Goal: Find specific page/section: Find specific page/section

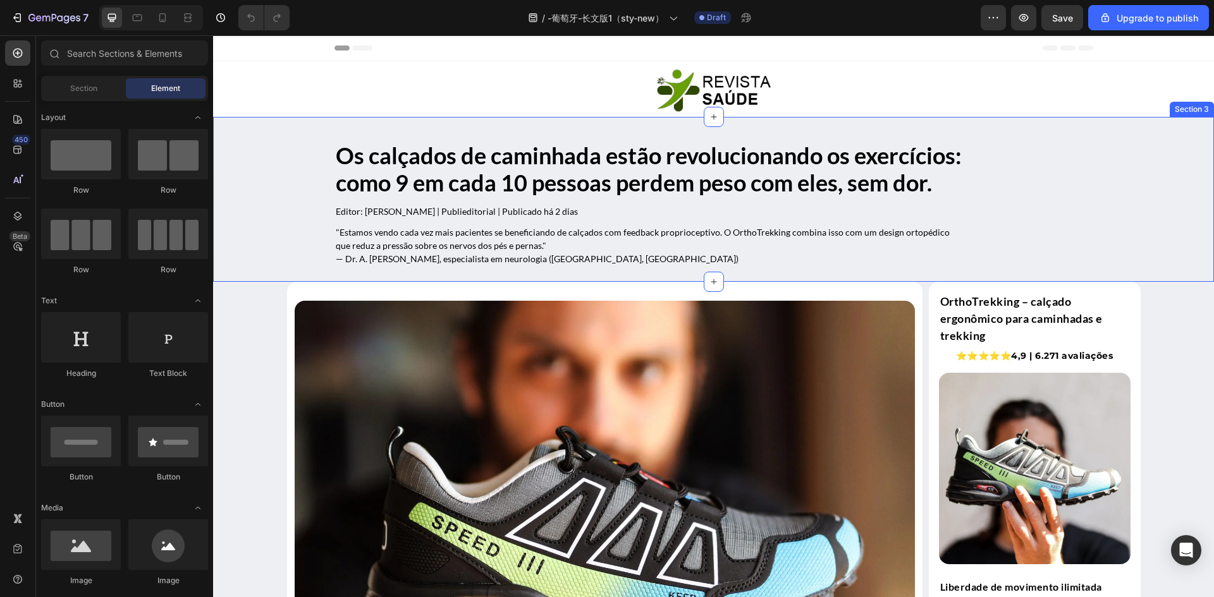
click at [274, 218] on div "Os calçados de caminhada estão revolucionando os exercícios: como 9 em cada 10 …" at bounding box center [713, 209] width 1001 height 145
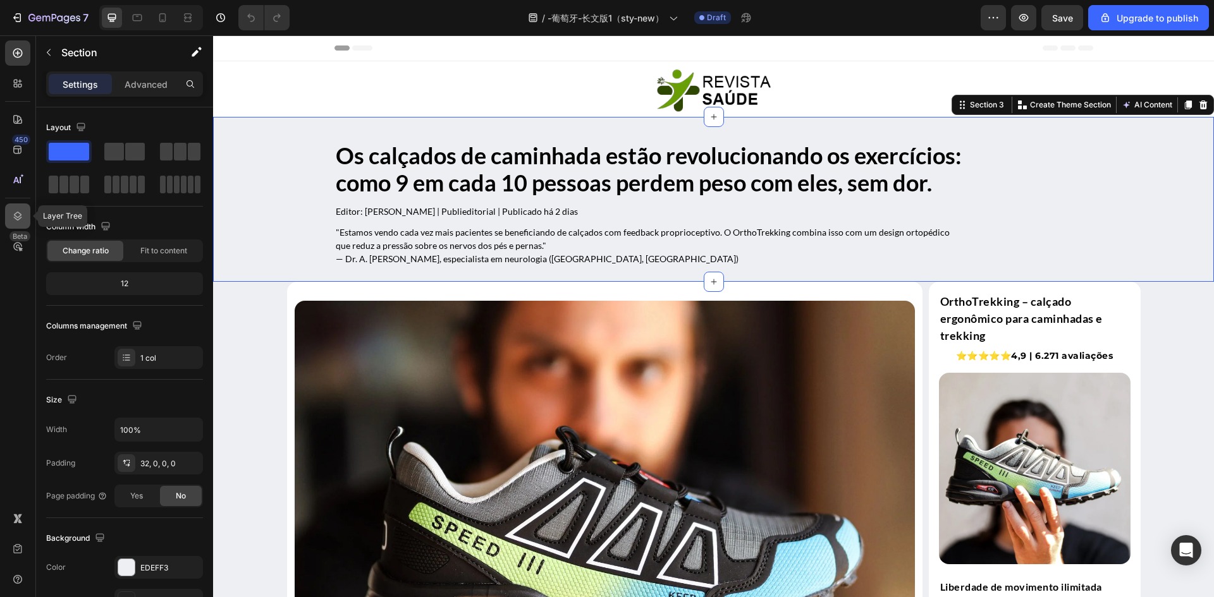
click at [15, 208] on div at bounding box center [17, 216] width 25 height 25
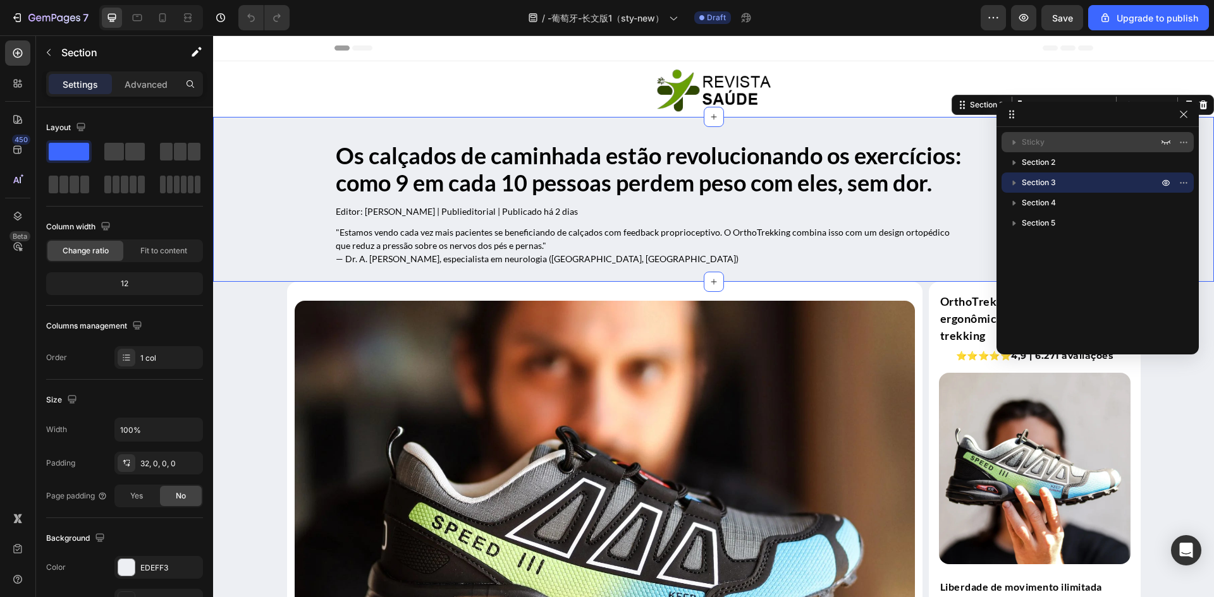
click at [1046, 140] on p "Sticky" at bounding box center [1090, 142] width 139 height 13
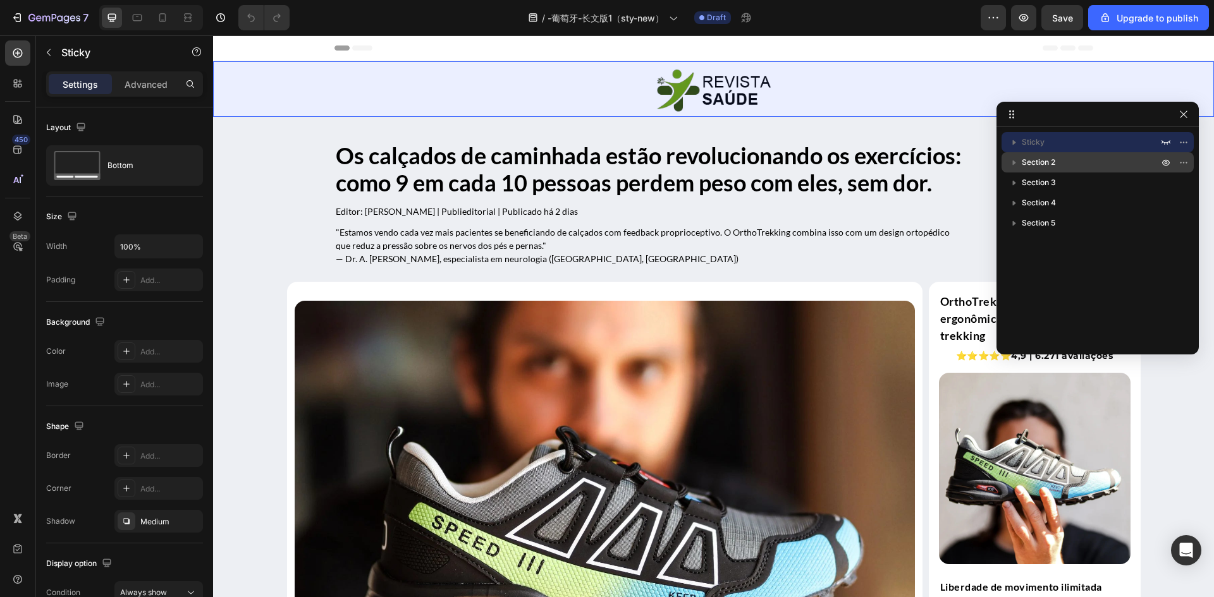
click at [1052, 162] on span "Section 2" at bounding box center [1038, 162] width 34 height 13
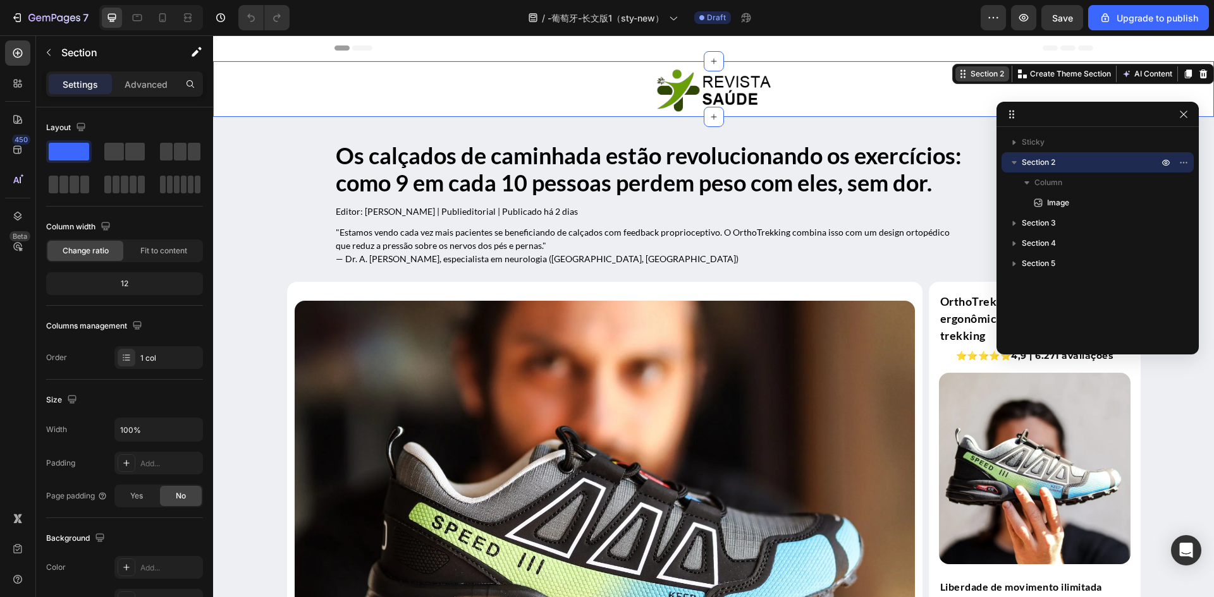
click at [976, 71] on div "Section 2" at bounding box center [987, 73] width 39 height 11
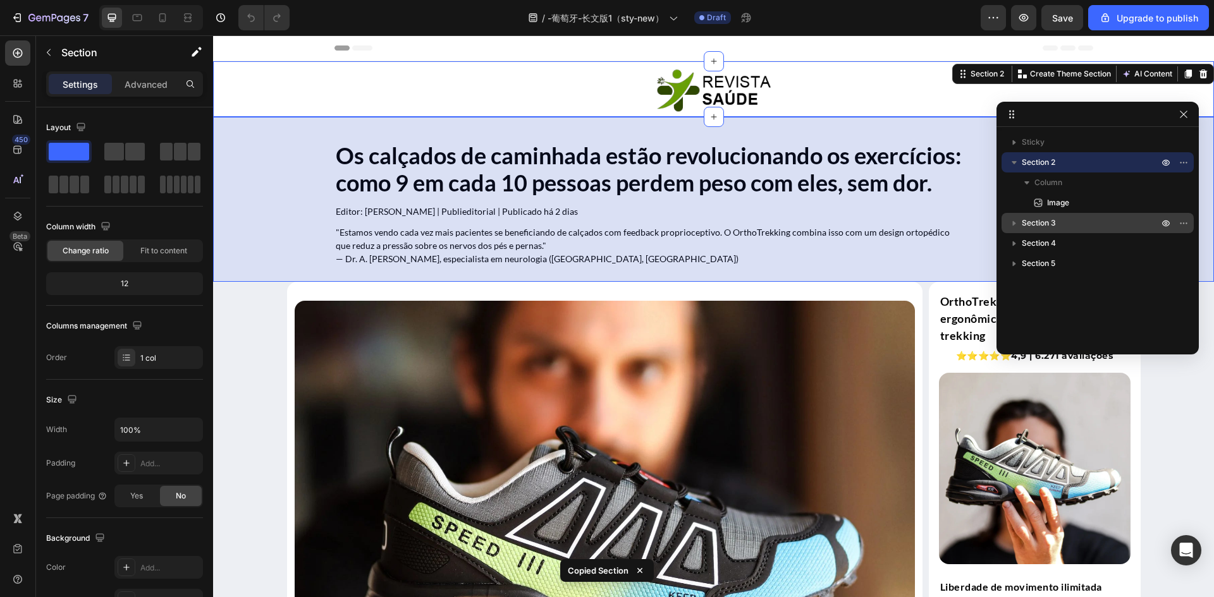
click at [1060, 219] on p "Section 3" at bounding box center [1090, 223] width 139 height 13
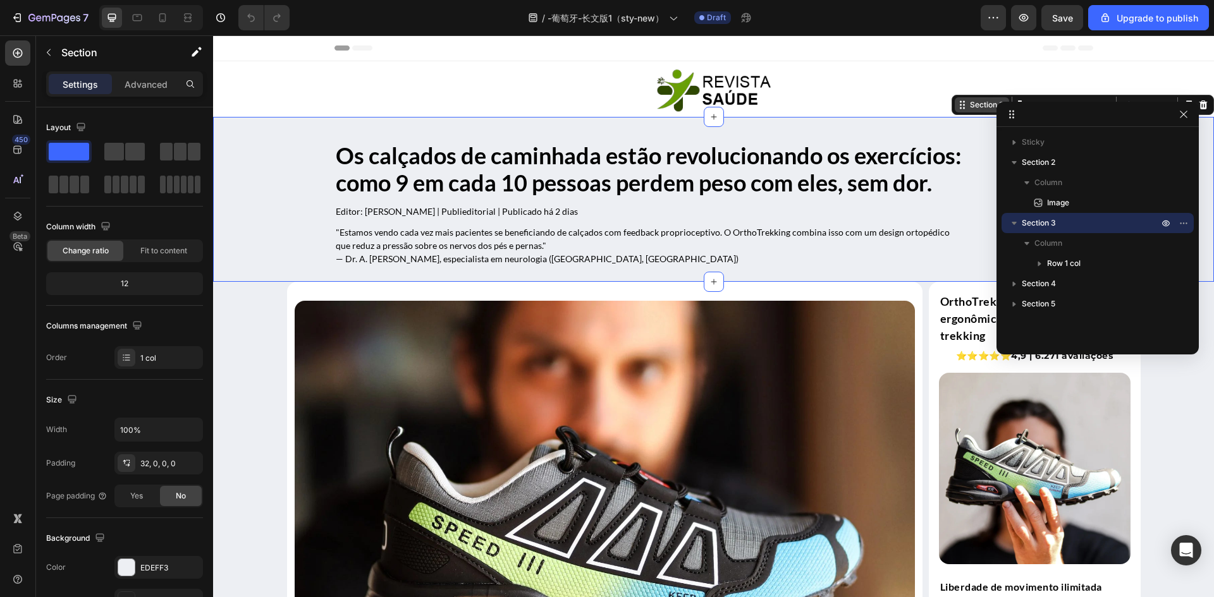
click at [961, 111] on div "Section 3" at bounding box center [981, 104] width 54 height 15
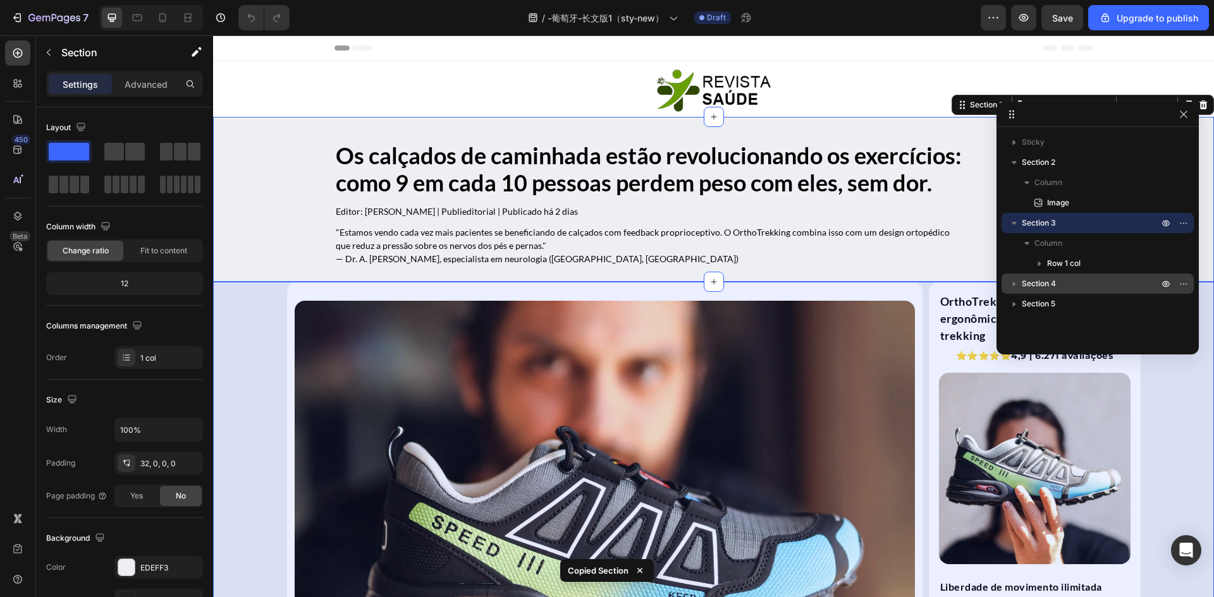
click at [1049, 283] on span "Section 4" at bounding box center [1038, 283] width 34 height 13
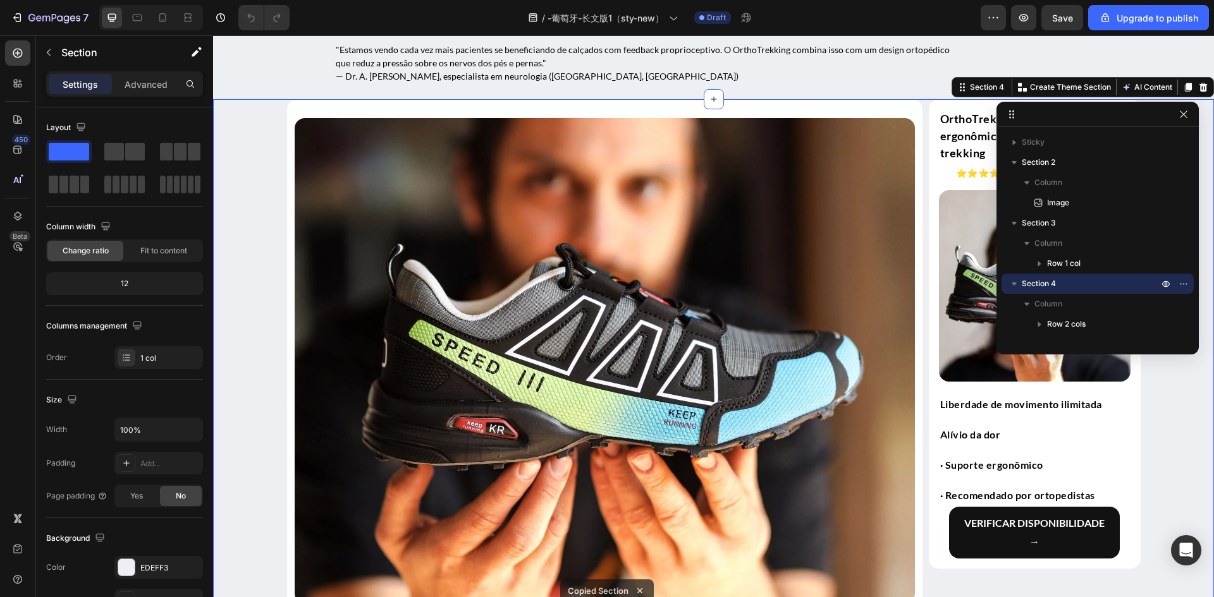
scroll to position [202, 0]
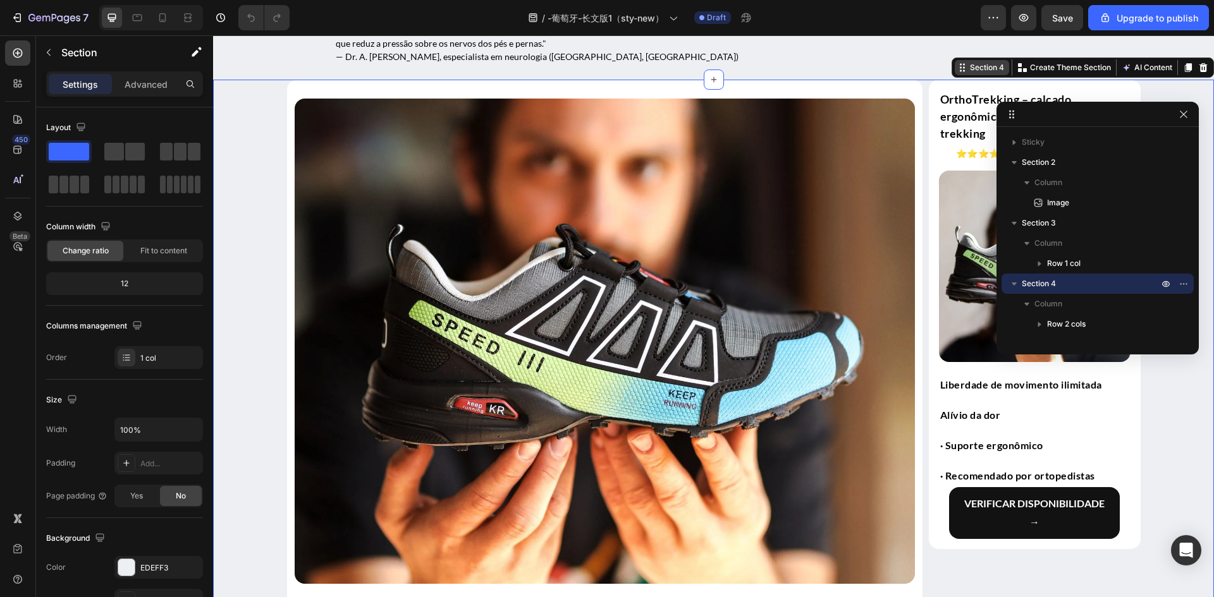
click at [967, 68] on div "Section 4" at bounding box center [986, 67] width 39 height 11
click at [1015, 279] on icon "button" at bounding box center [1014, 283] width 13 height 13
click at [1056, 302] on p "Section 5" at bounding box center [1090, 304] width 139 height 13
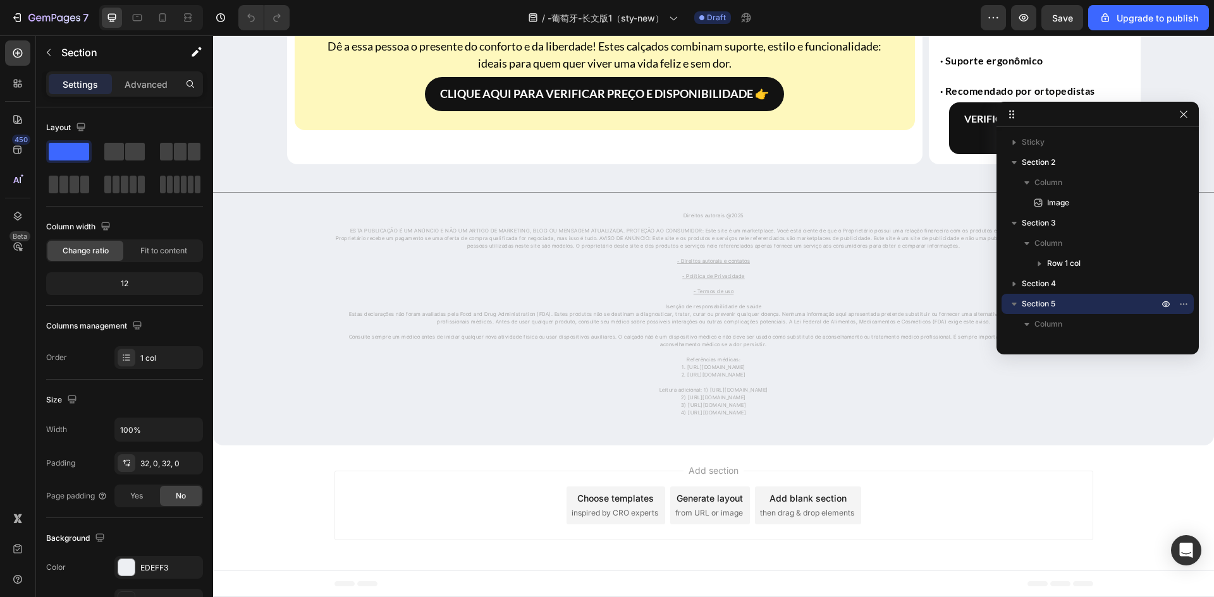
scroll to position [5556, 0]
click at [1046, 300] on span "Section 5" at bounding box center [1038, 304] width 34 height 13
click at [1046, 302] on span "Section 5" at bounding box center [1038, 304] width 34 height 13
click at [407, 181] on div "Title Line Direitos autorais @2025 ESTA PUBLICAÇÃO É UM ANÚNCIO E NÃO UM ARTIGO…" at bounding box center [713, 304] width 1001 height 281
click at [164, 21] on icon at bounding box center [162, 17] width 13 height 13
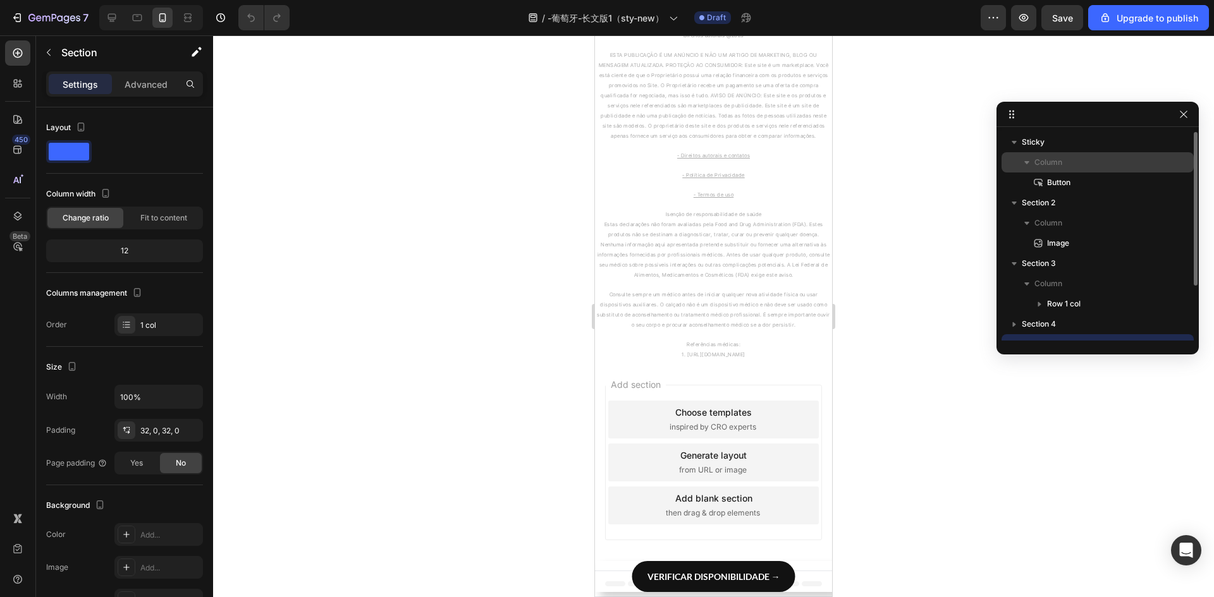
scroll to position [6195, 0]
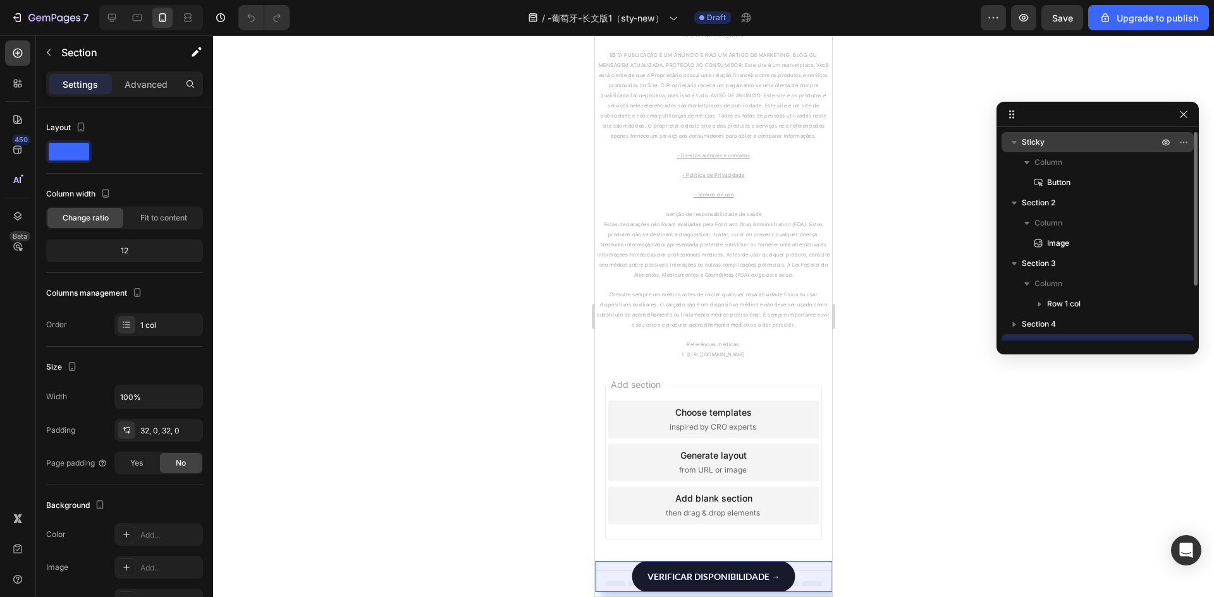
click at [1095, 143] on p "Sticky" at bounding box center [1090, 142] width 139 height 13
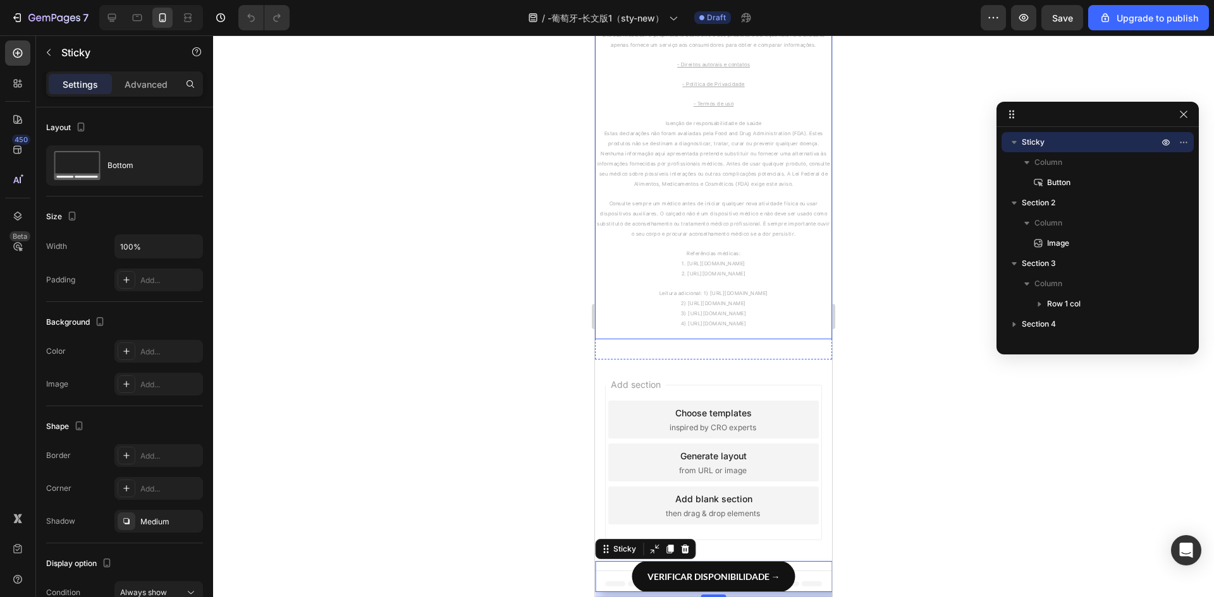
scroll to position [5106, 0]
click at [602, 550] on icon at bounding box center [606, 549] width 10 height 10
